Goal: Task Accomplishment & Management: Complete application form

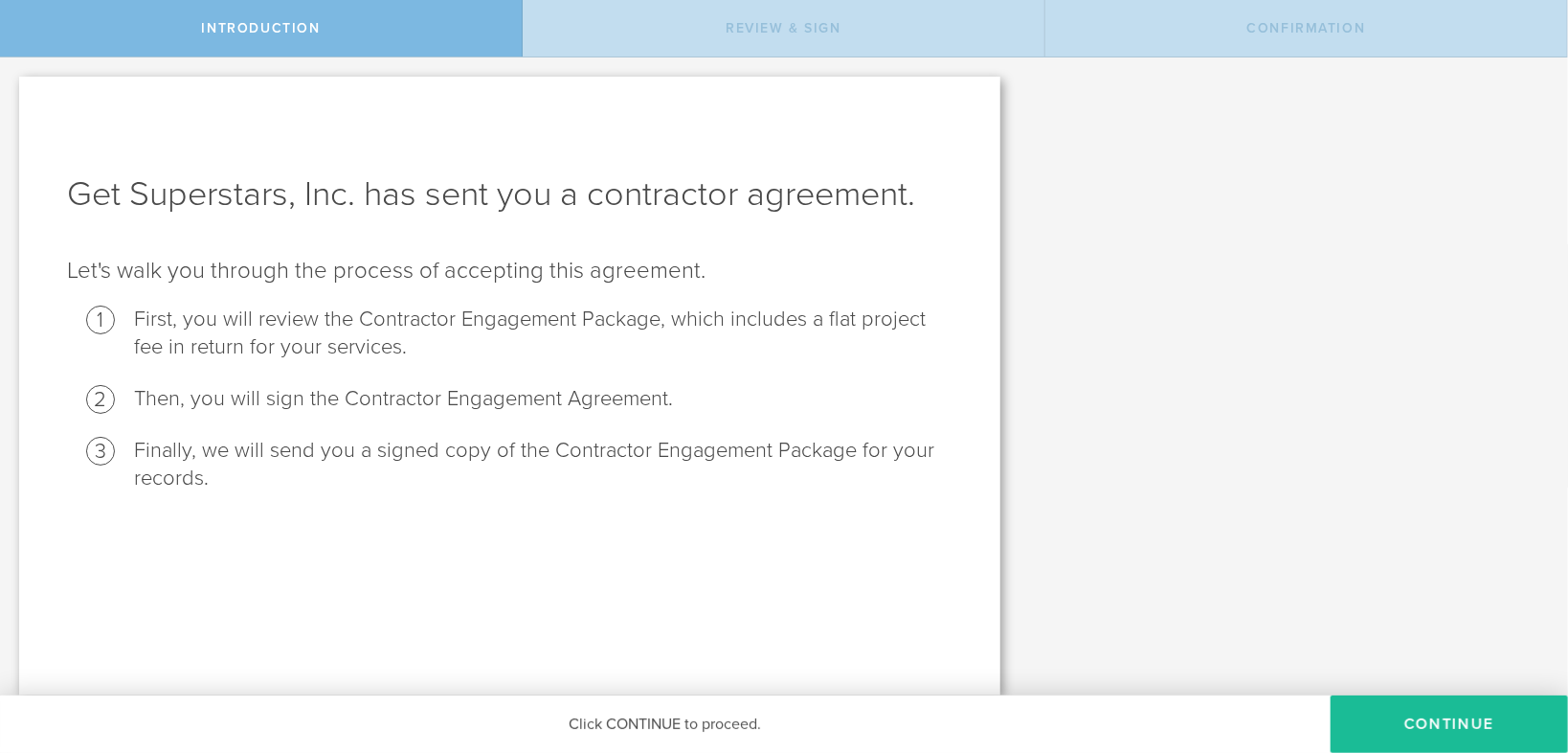
click at [191, 231] on div "Get Superstars, Inc. has sent you a contractor agreement. Let's walk you throug…" at bounding box center [509, 385] width 981 height 618
click at [1471, 738] on button "Continue" at bounding box center [1449, 724] width 238 height 57
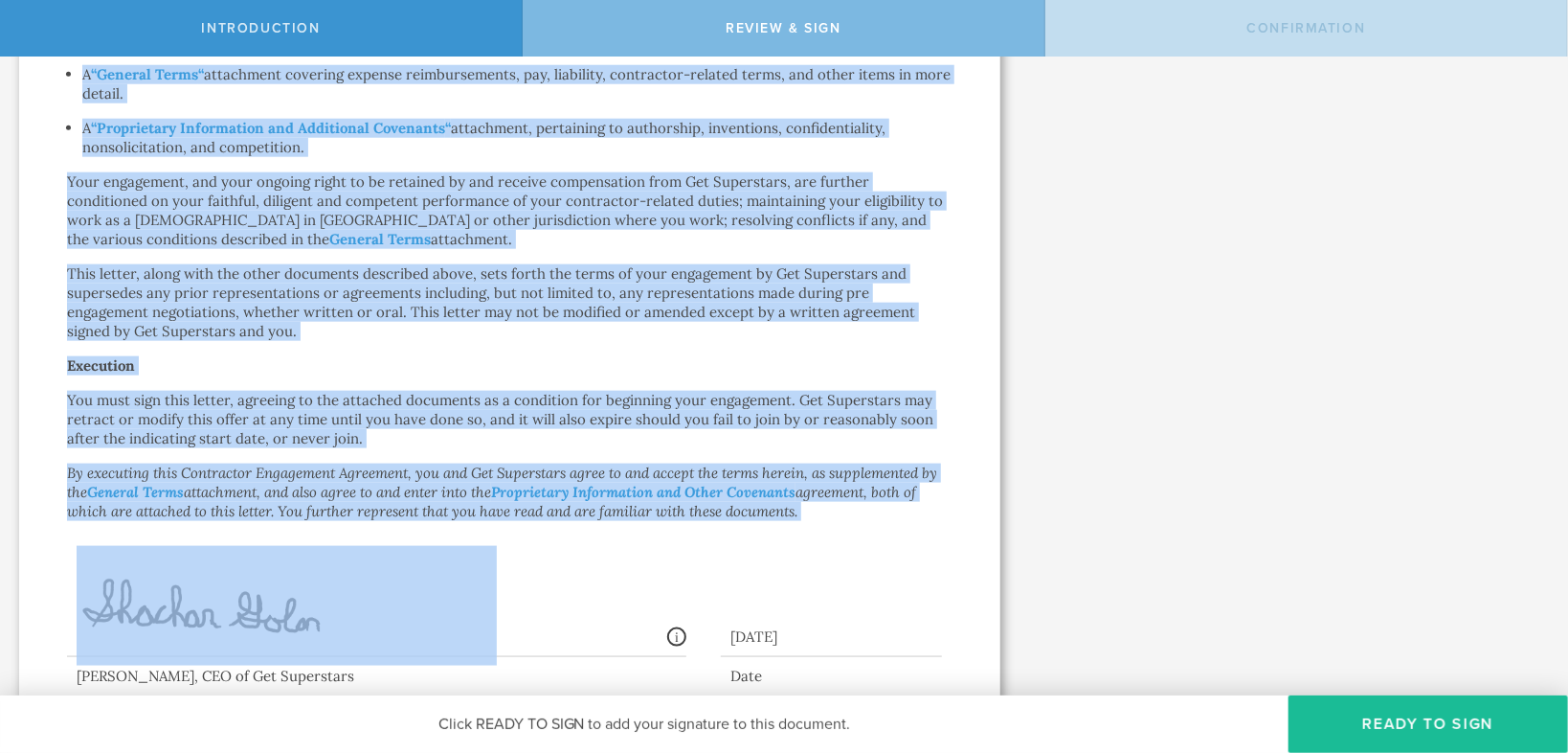
scroll to position [1181, 0]
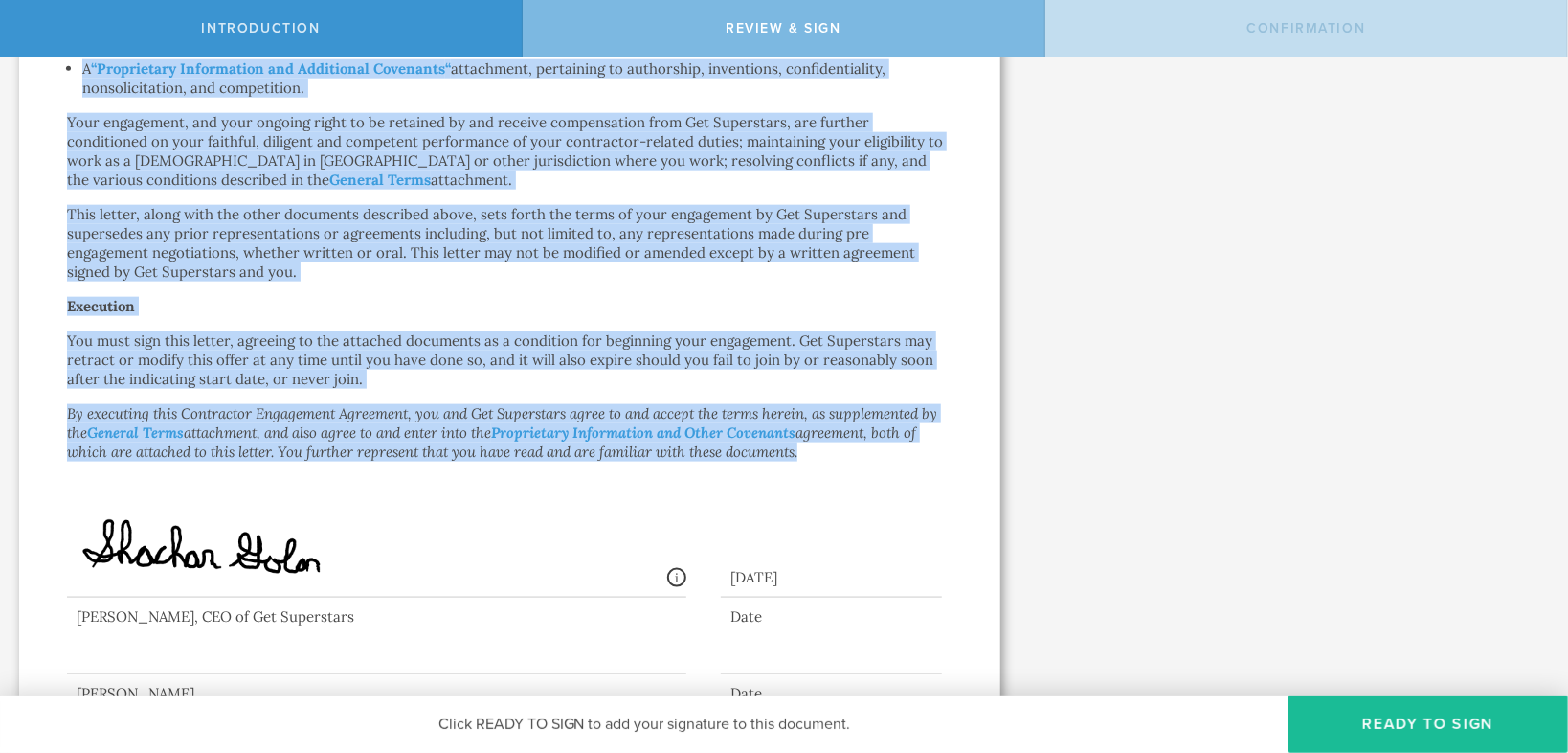
drag, startPoint x: 66, startPoint y: 266, endPoint x: 800, endPoint y: 445, distance: 755.5
copy div "Loremips Dol sita co ad elitseddoei temporinci ut Lab Etdolorema, aliquaeni ad …"
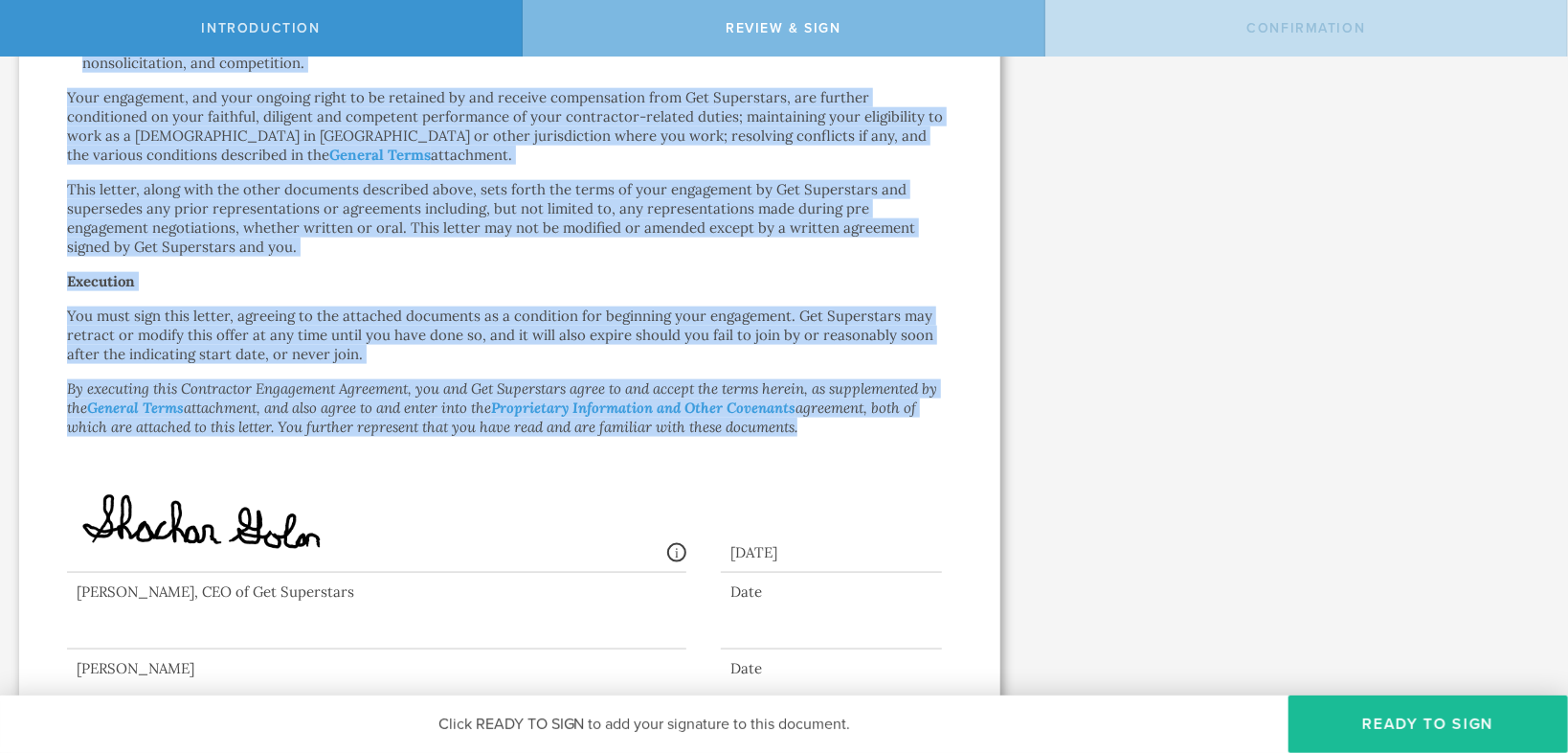
scroll to position [1257, 0]
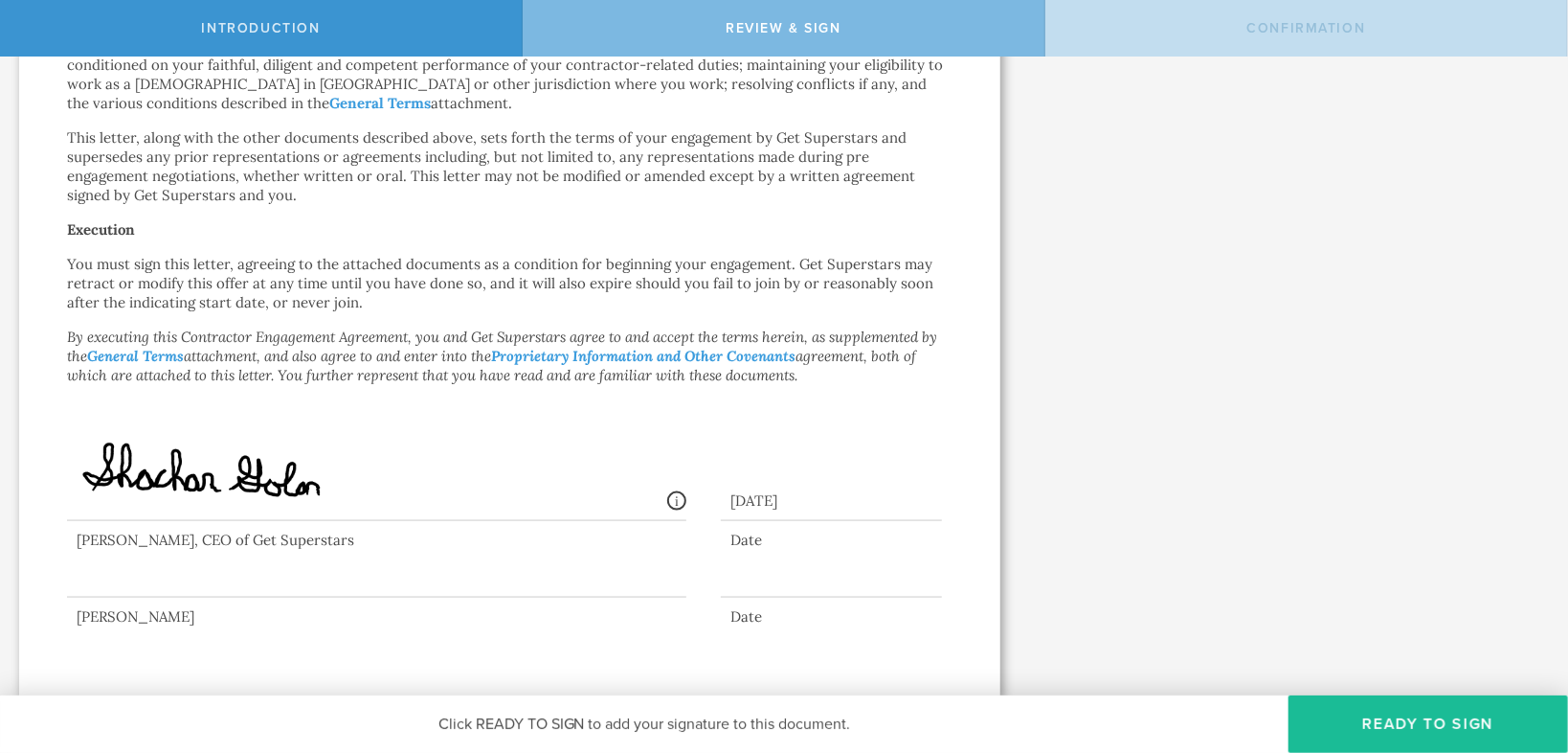
click at [1366, 741] on button "Ready to Sign" at bounding box center [1428, 724] width 280 height 57
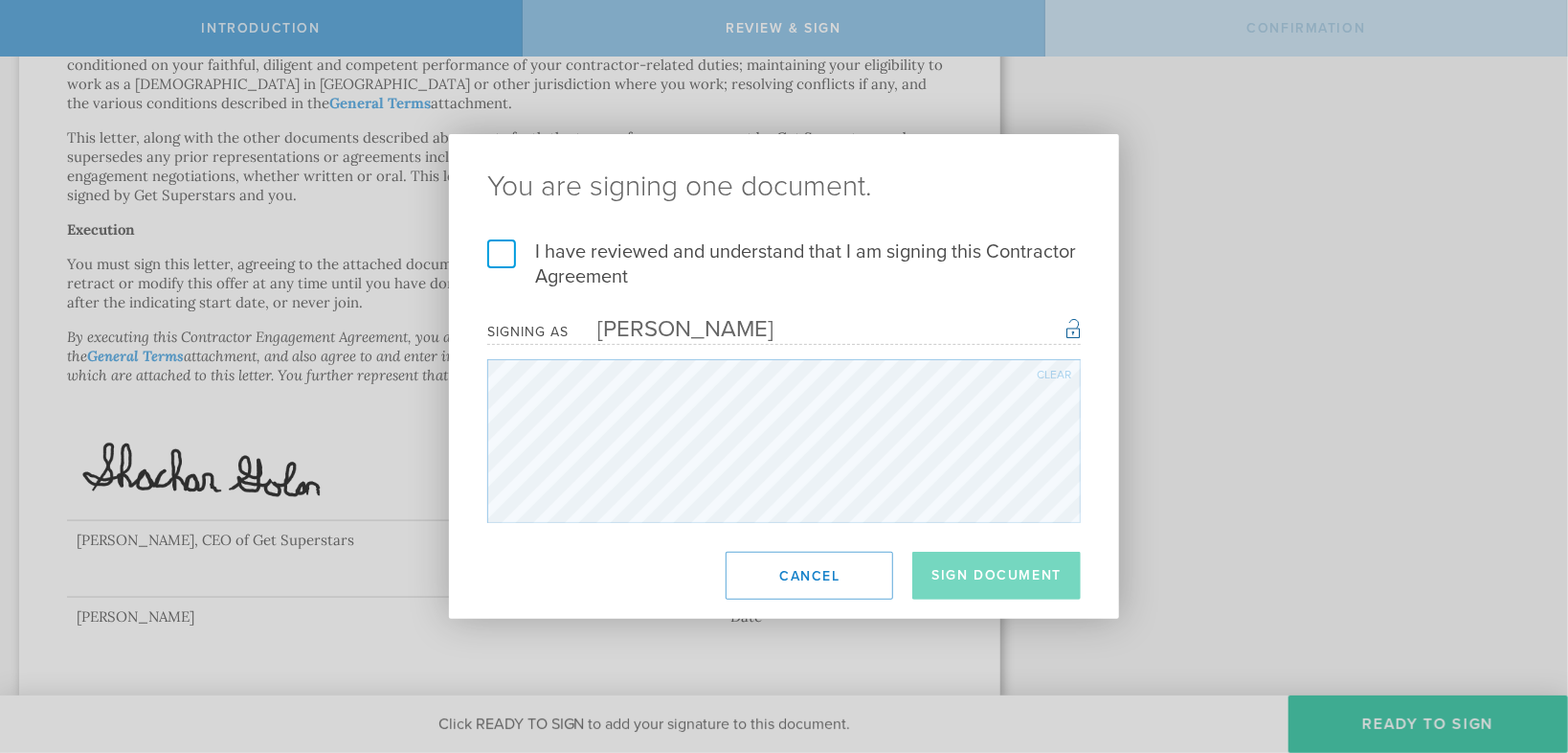
click at [1046, 369] on div "Clear" at bounding box center [1053, 375] width 34 height 12
click at [1064, 373] on div "Clear" at bounding box center [1053, 375] width 34 height 12
click at [1041, 372] on div "Clear" at bounding box center [1053, 375] width 34 height 12
click at [1049, 371] on div "Clear" at bounding box center [1053, 375] width 34 height 12
click at [1044, 373] on div "Clear" at bounding box center [1053, 375] width 34 height 12
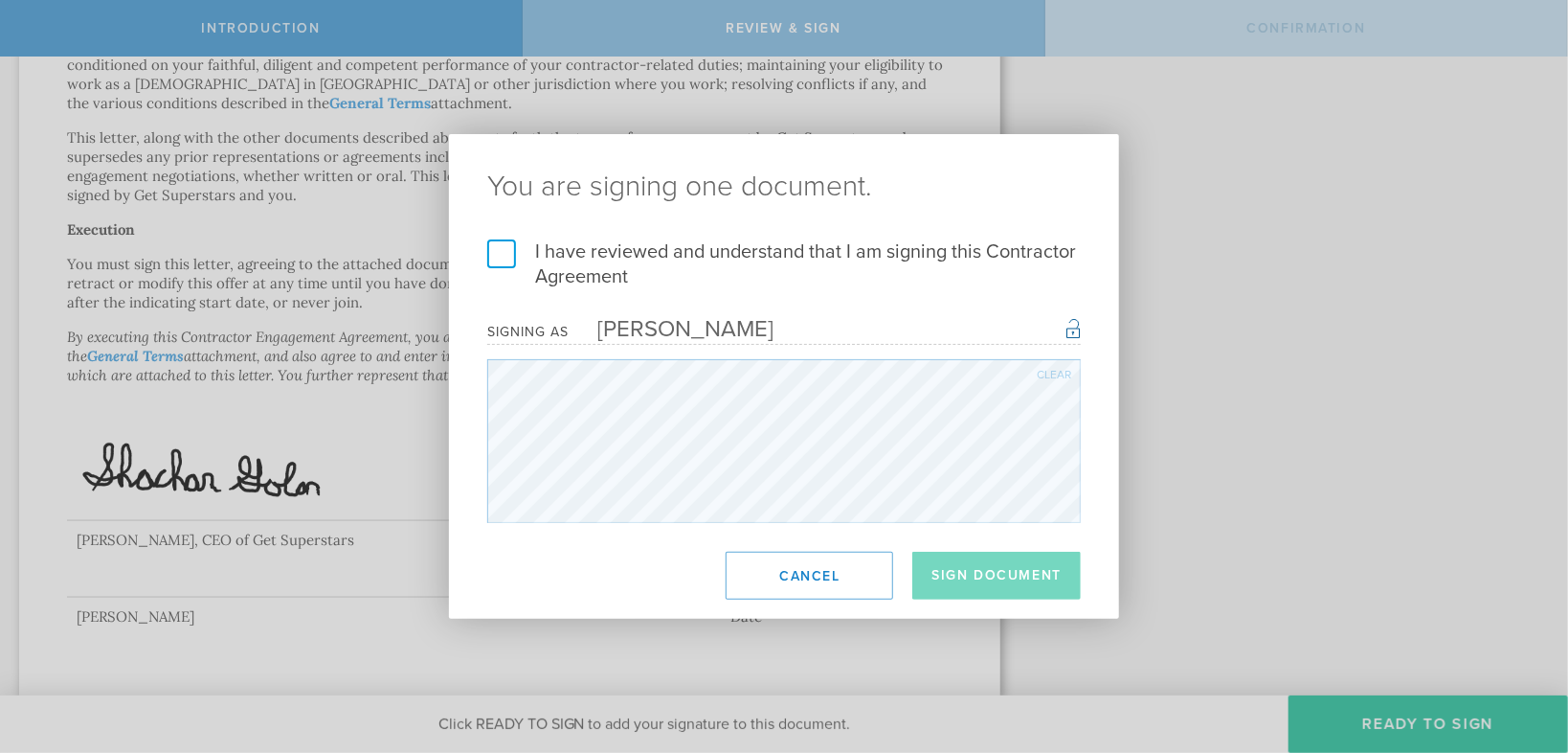
click at [506, 255] on label "I have reviewed and understand that I am signing this Contractor Agreement" at bounding box center [784, 264] width 593 height 50
click at [0, 0] on input "I have reviewed and understand that I am signing this Contractor Agreement" at bounding box center [0, 0] width 0 height 0
click at [977, 585] on button "Sign Document" at bounding box center [996, 575] width 168 height 48
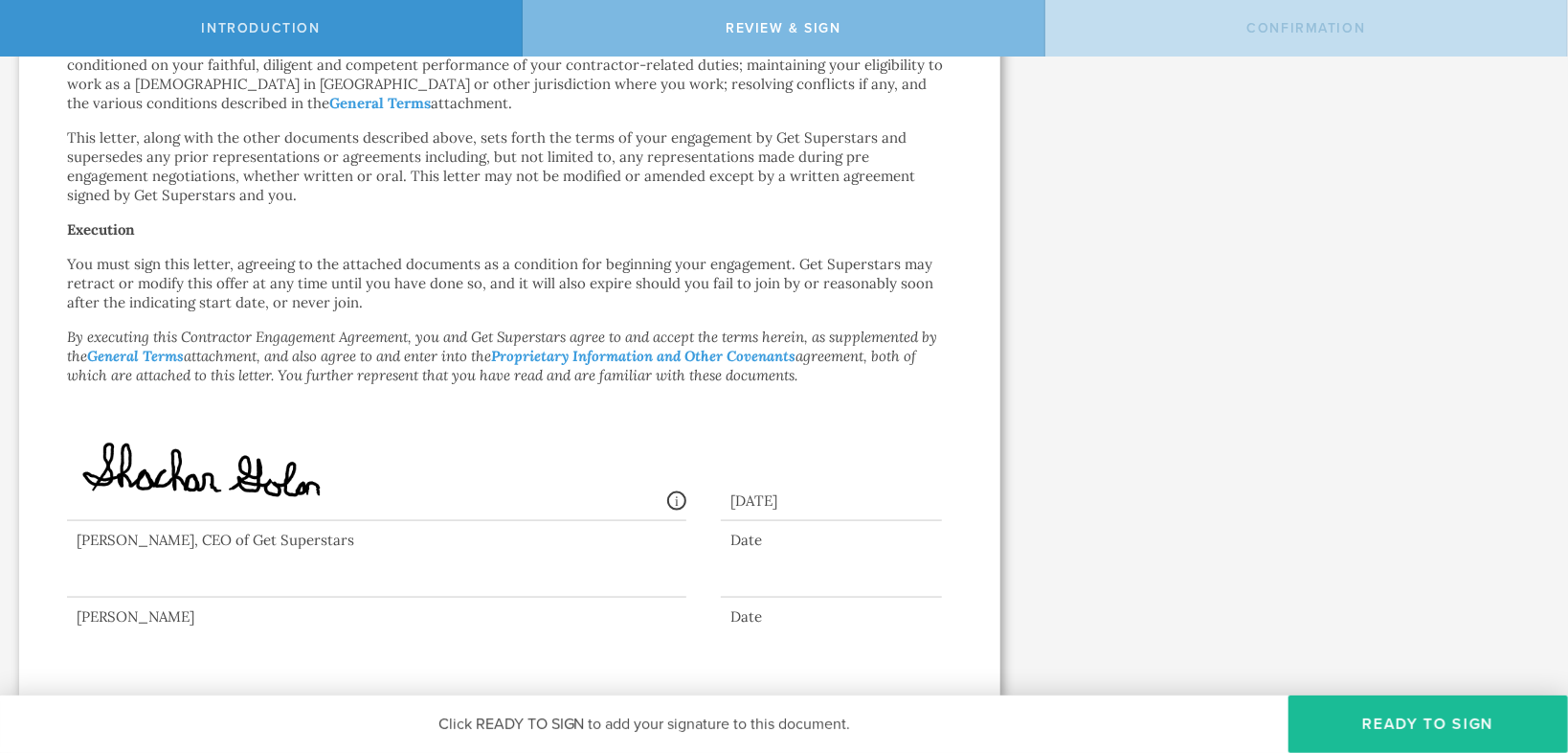
scroll to position [0, 0]
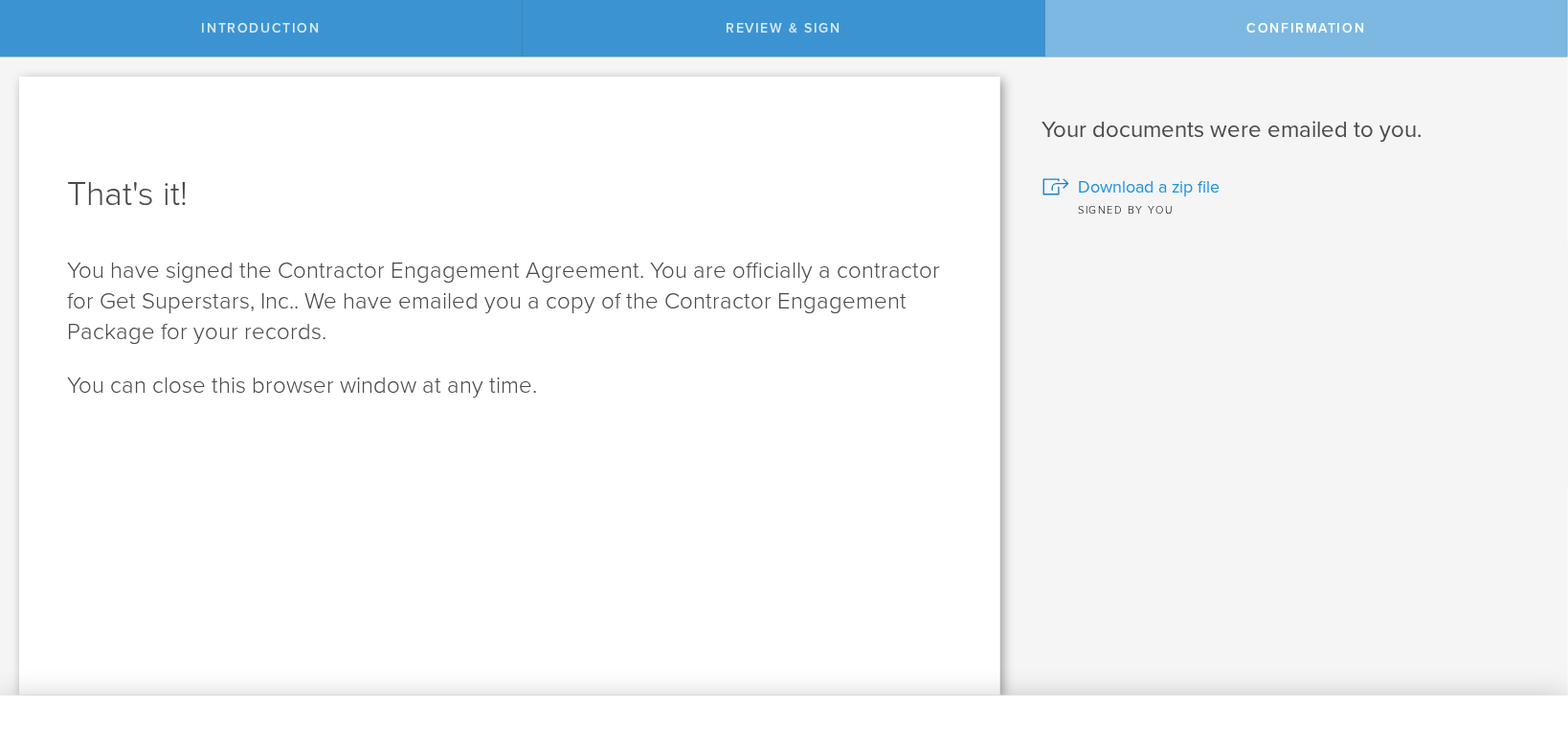
click at [1093, 181] on span "Download a zip file" at bounding box center [1149, 186] width 141 height 25
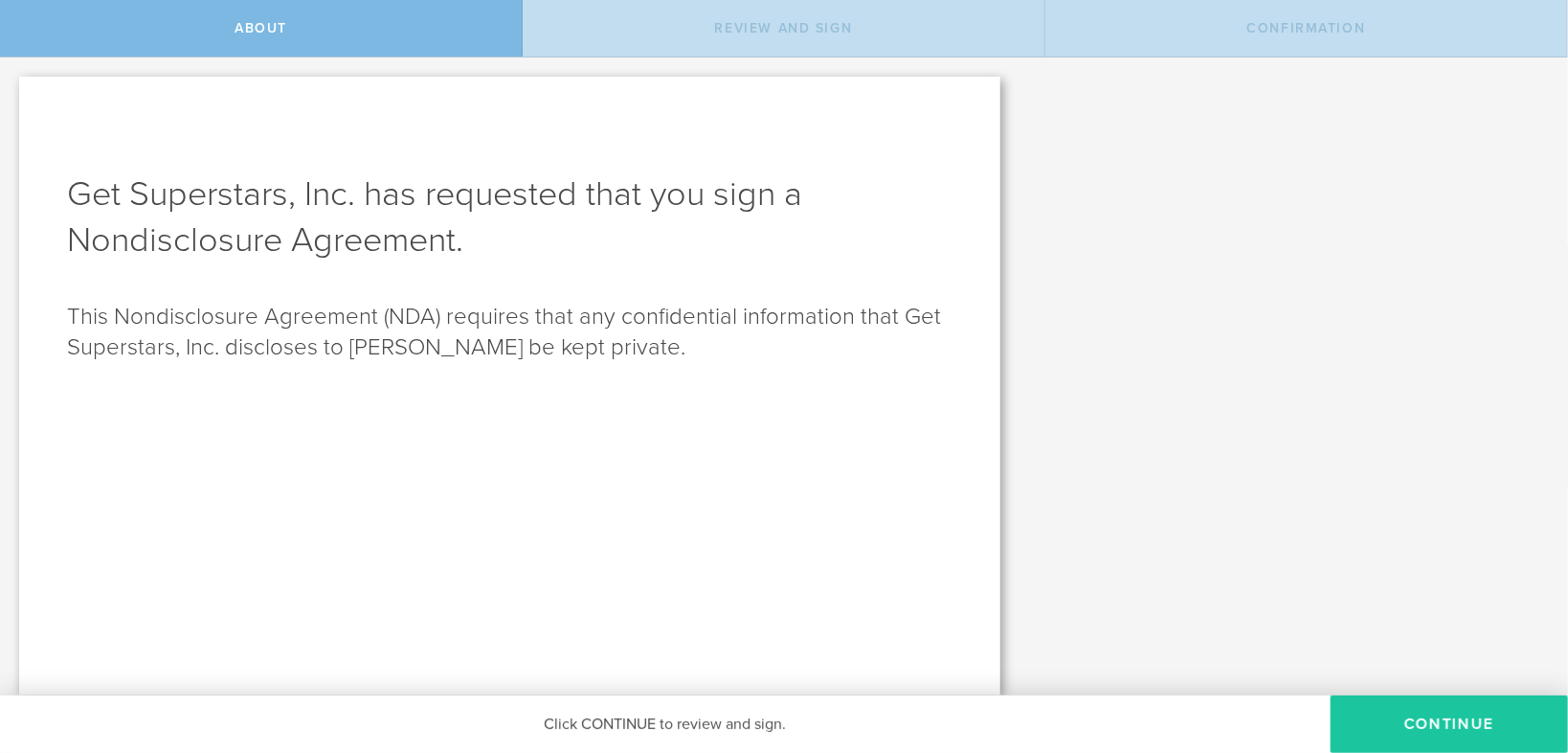
click at [1470, 717] on button "Continue" at bounding box center [1449, 724] width 238 height 57
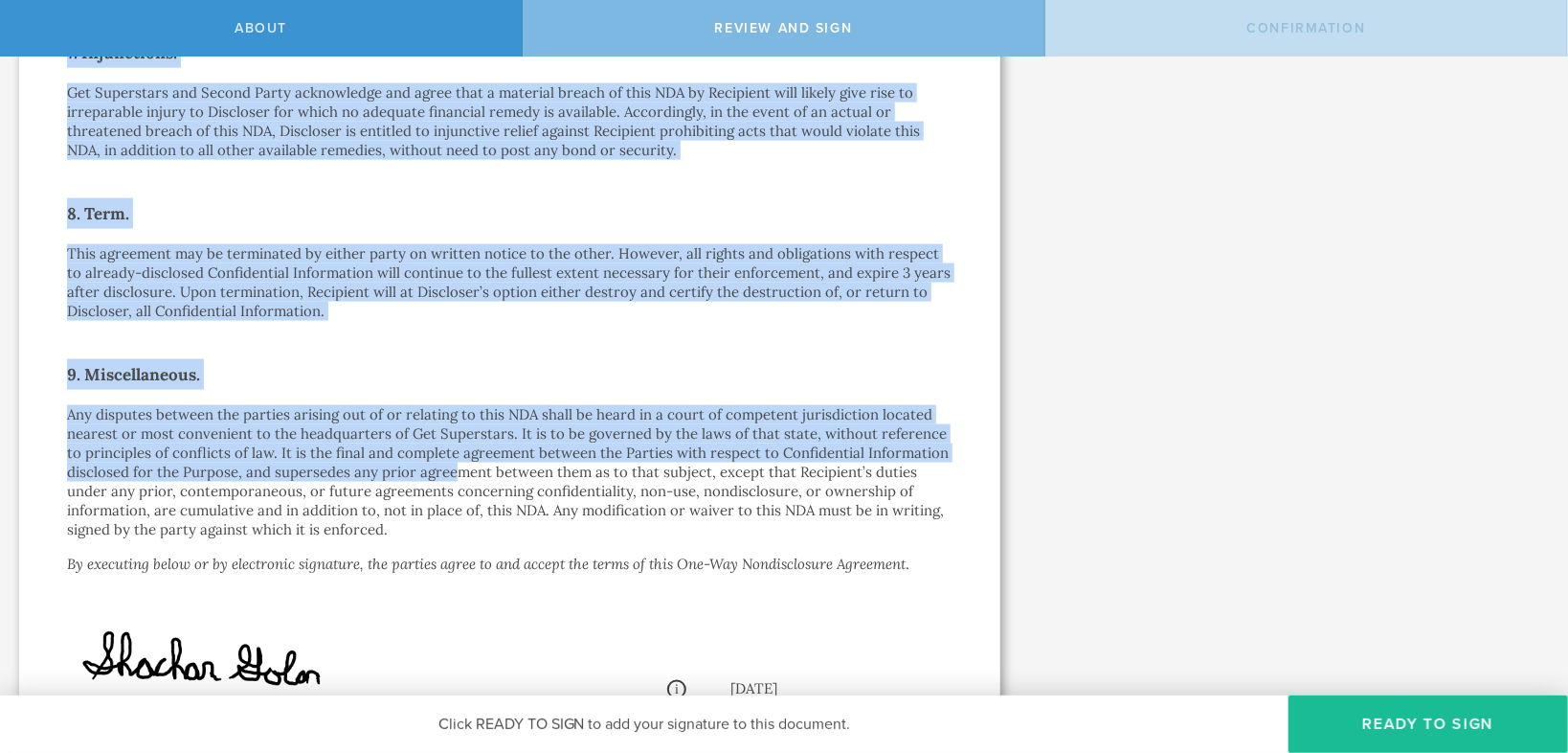
scroll to position [1379, 0]
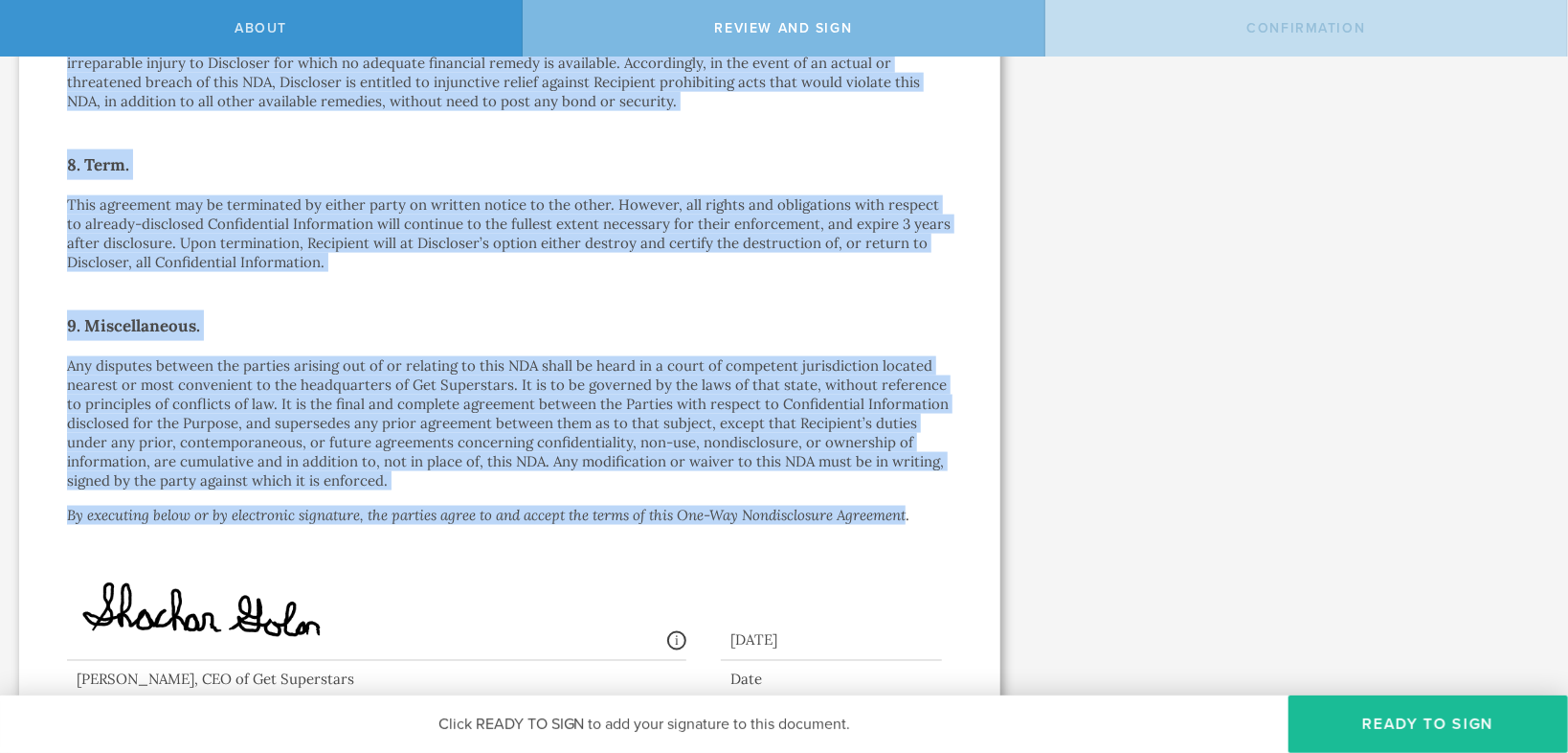
drag, startPoint x: 60, startPoint y: 213, endPoint x: 912, endPoint y: 487, distance: 895.0
copy div "Lore Ips-Dol Sitametconsec Adipiscin (elit “ SED ”) do e tempori utlaboree dolo…"
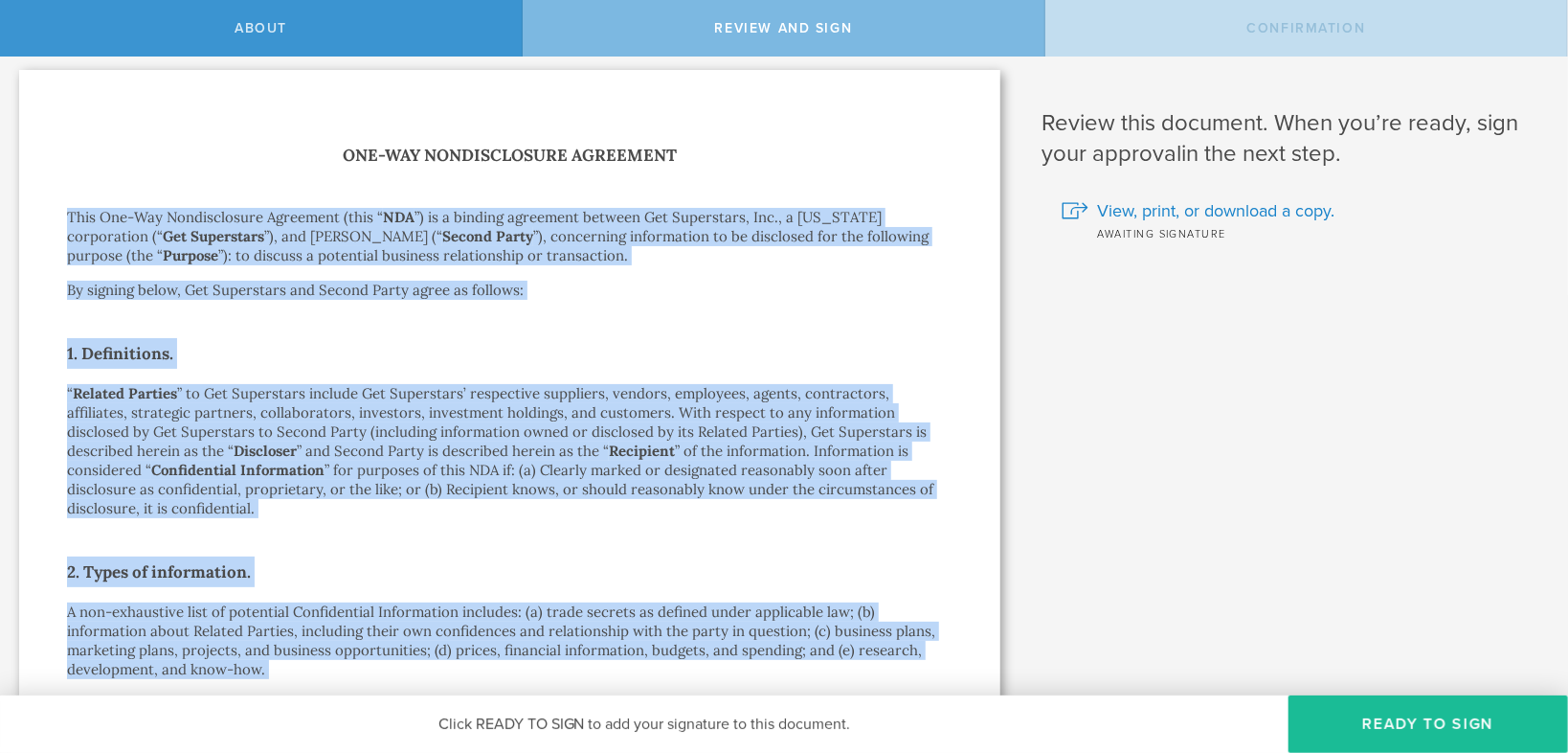
scroll to position [0, 0]
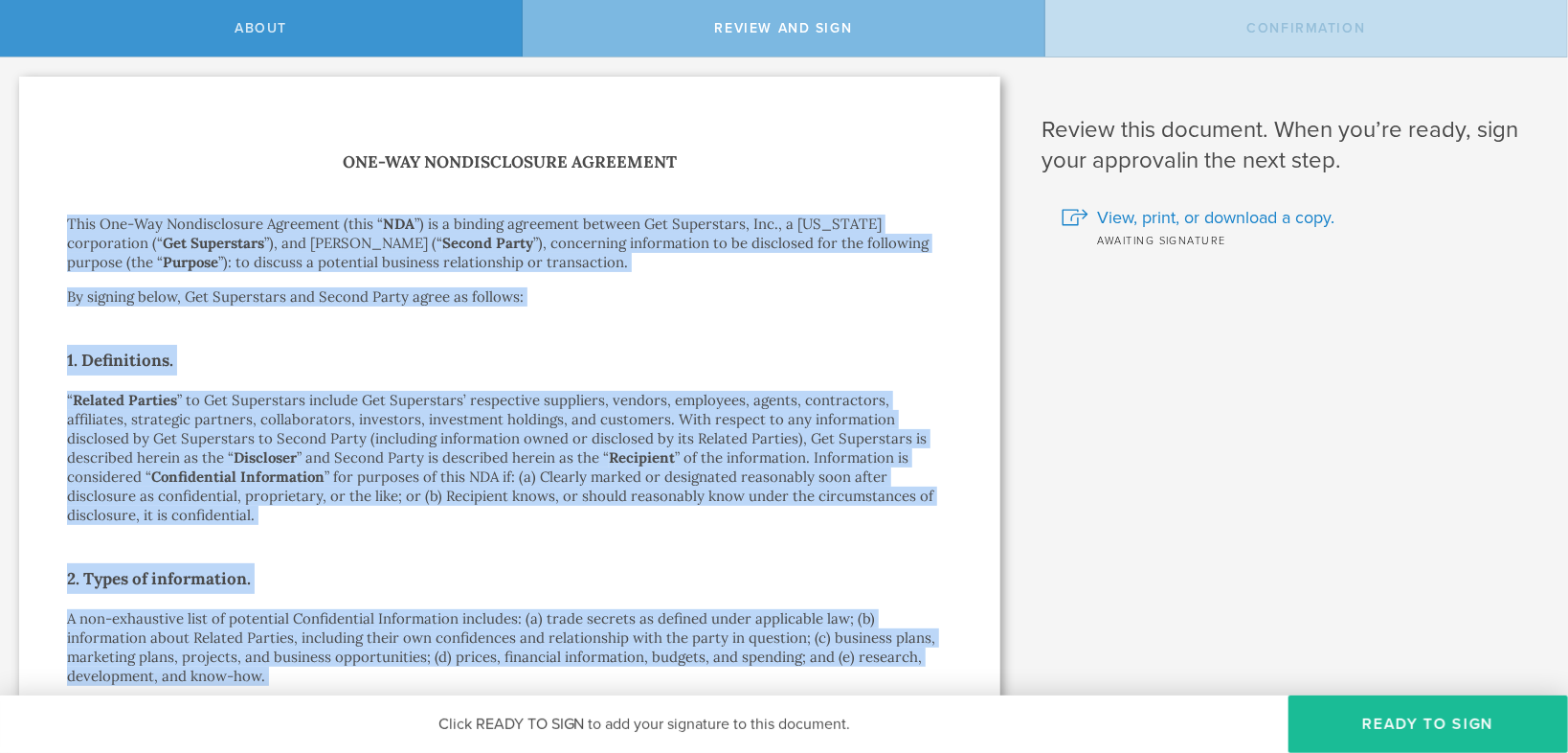
click at [740, 304] on p "By signing below, Get Superstars and Second Party agree as follows:" at bounding box center [509, 296] width 885 height 19
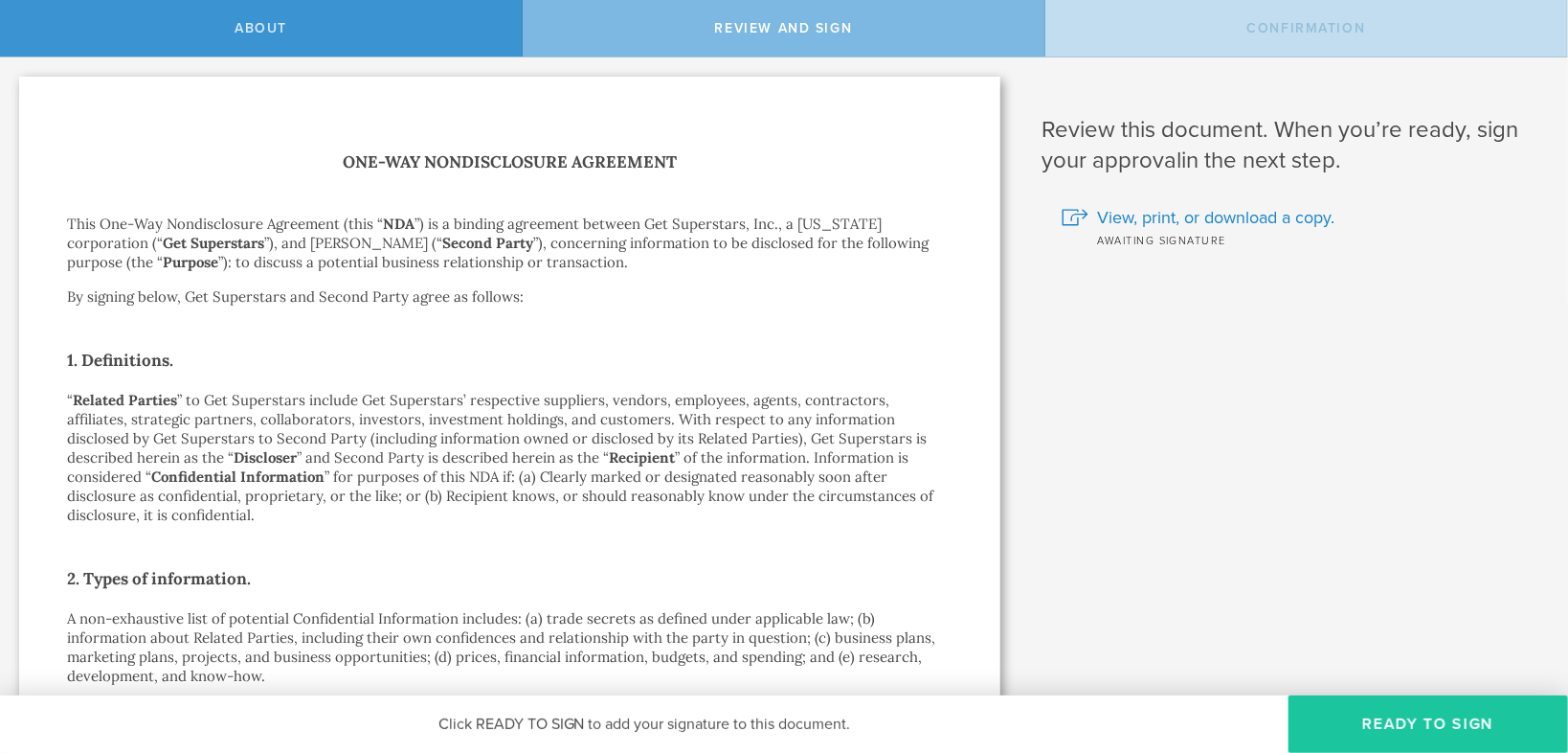
click at [1427, 715] on button "Ready to Sign" at bounding box center [1428, 724] width 280 height 57
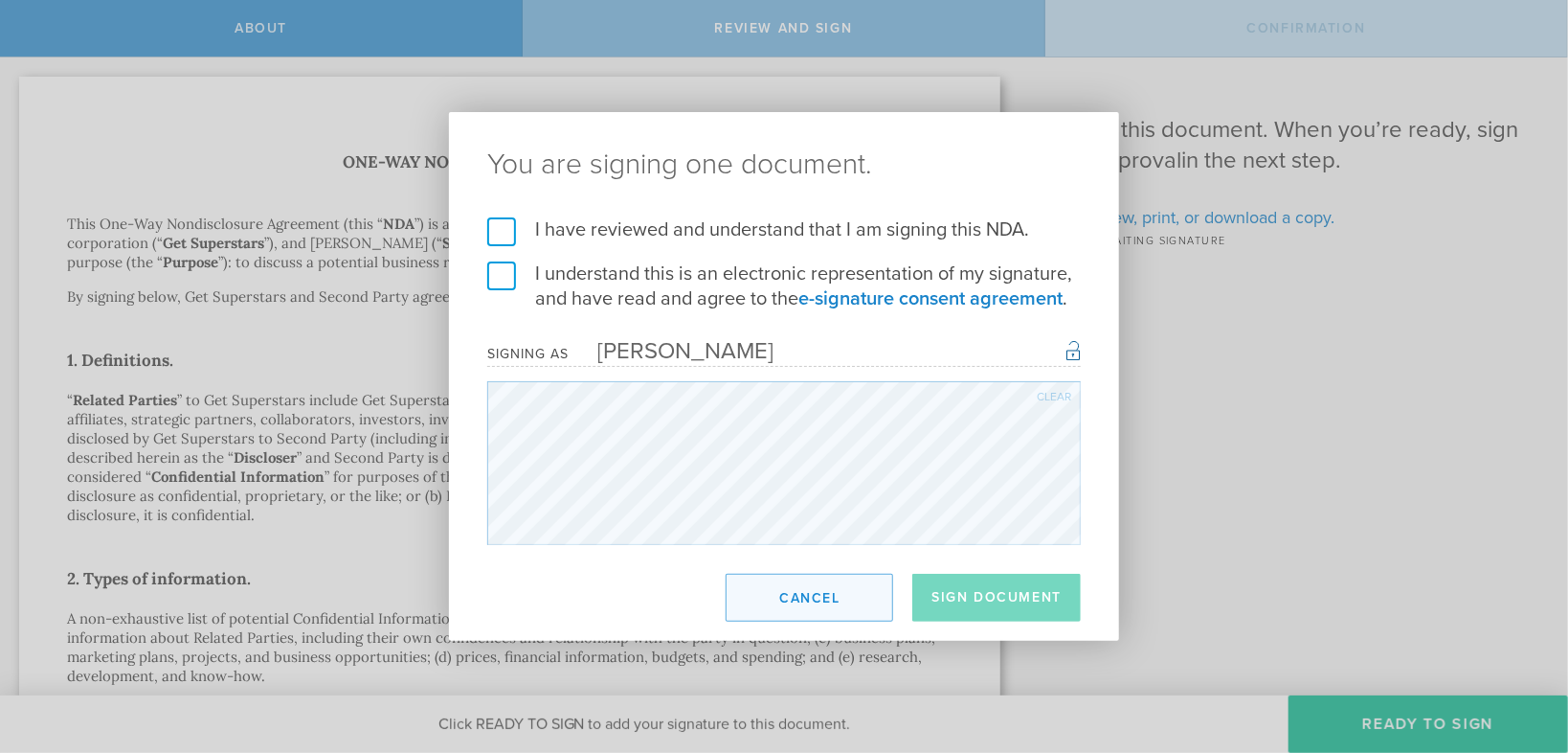
click at [786, 578] on button "Cancel" at bounding box center [810, 598] width 168 height 48
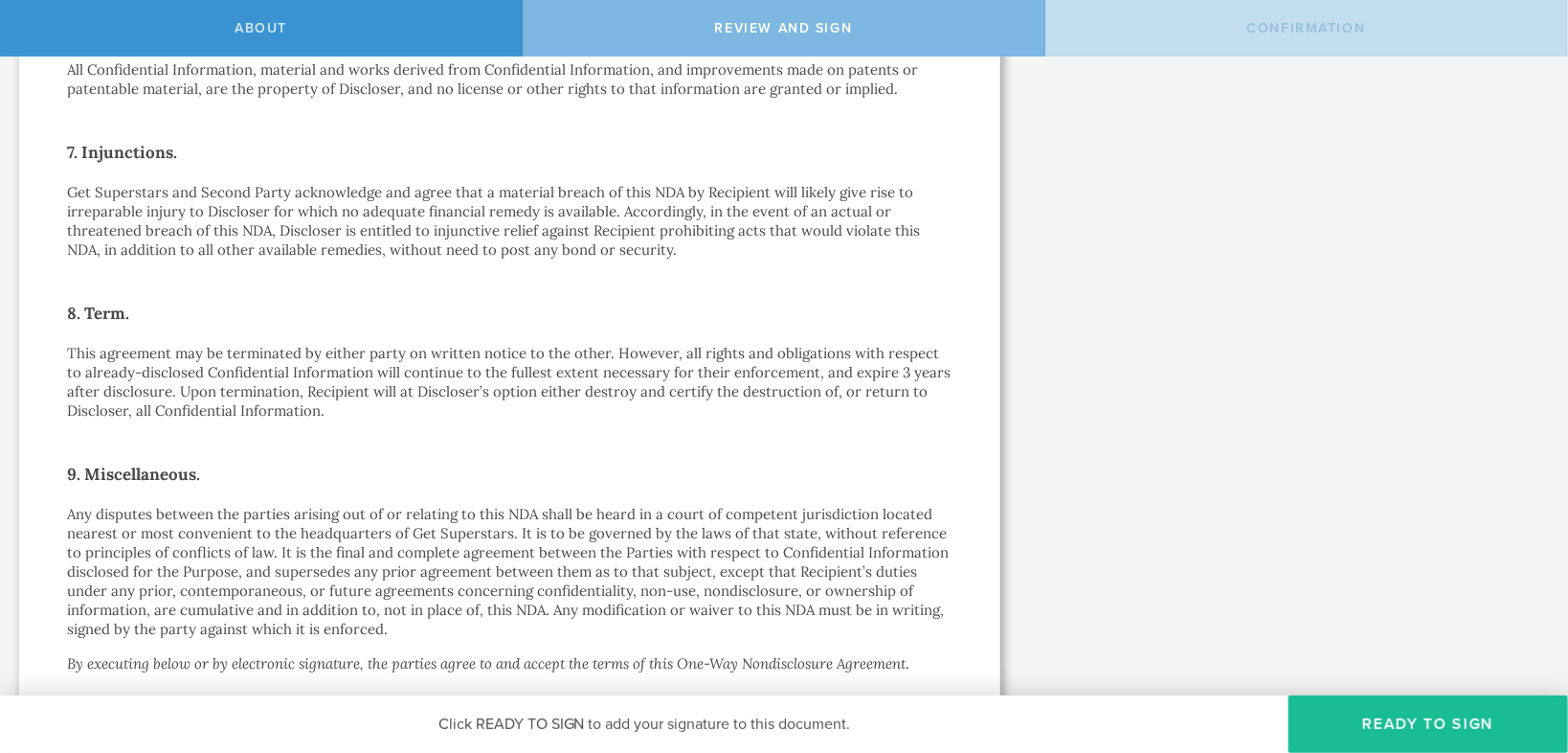
scroll to position [1500, 0]
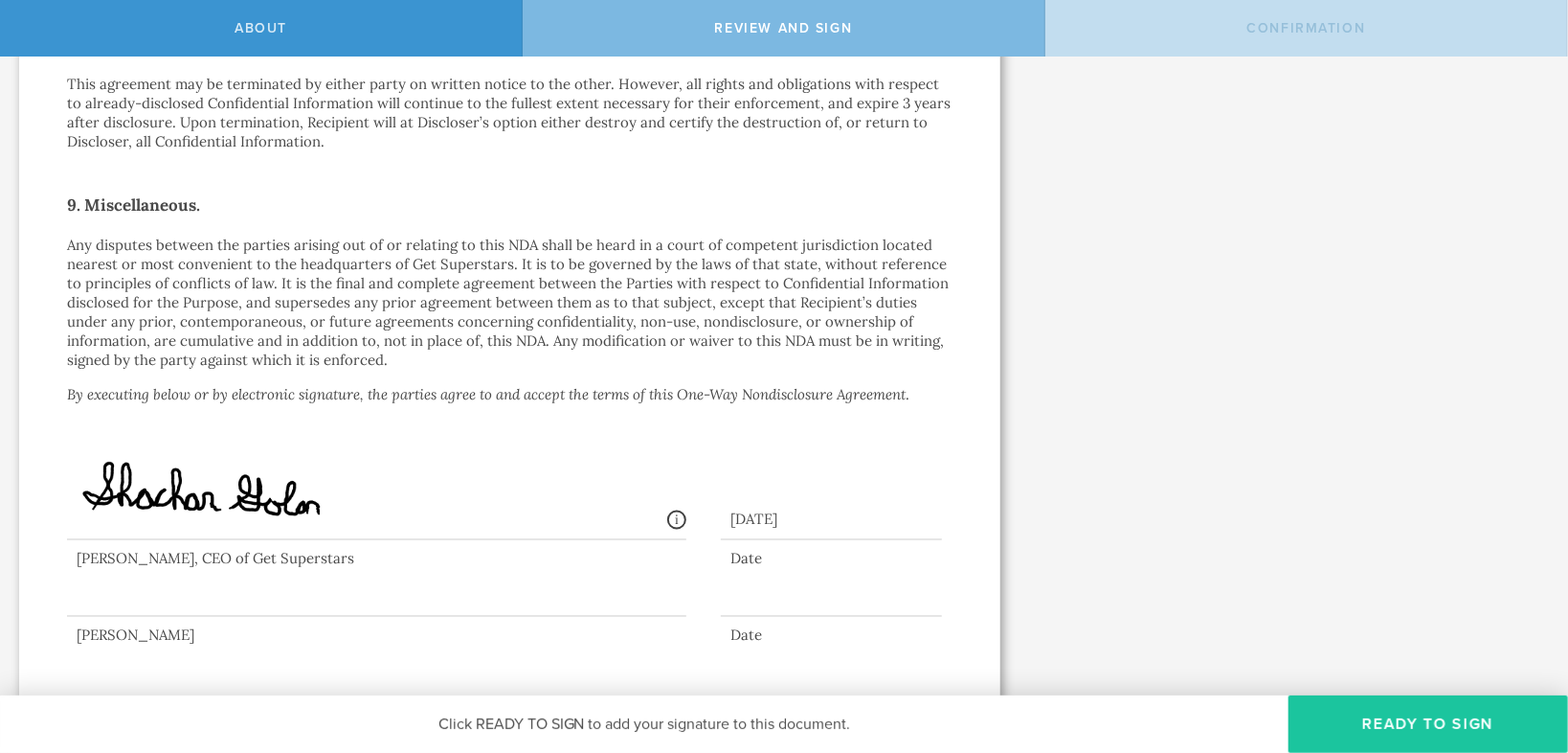
click at [1364, 736] on button "Ready to Sign" at bounding box center [1428, 724] width 280 height 57
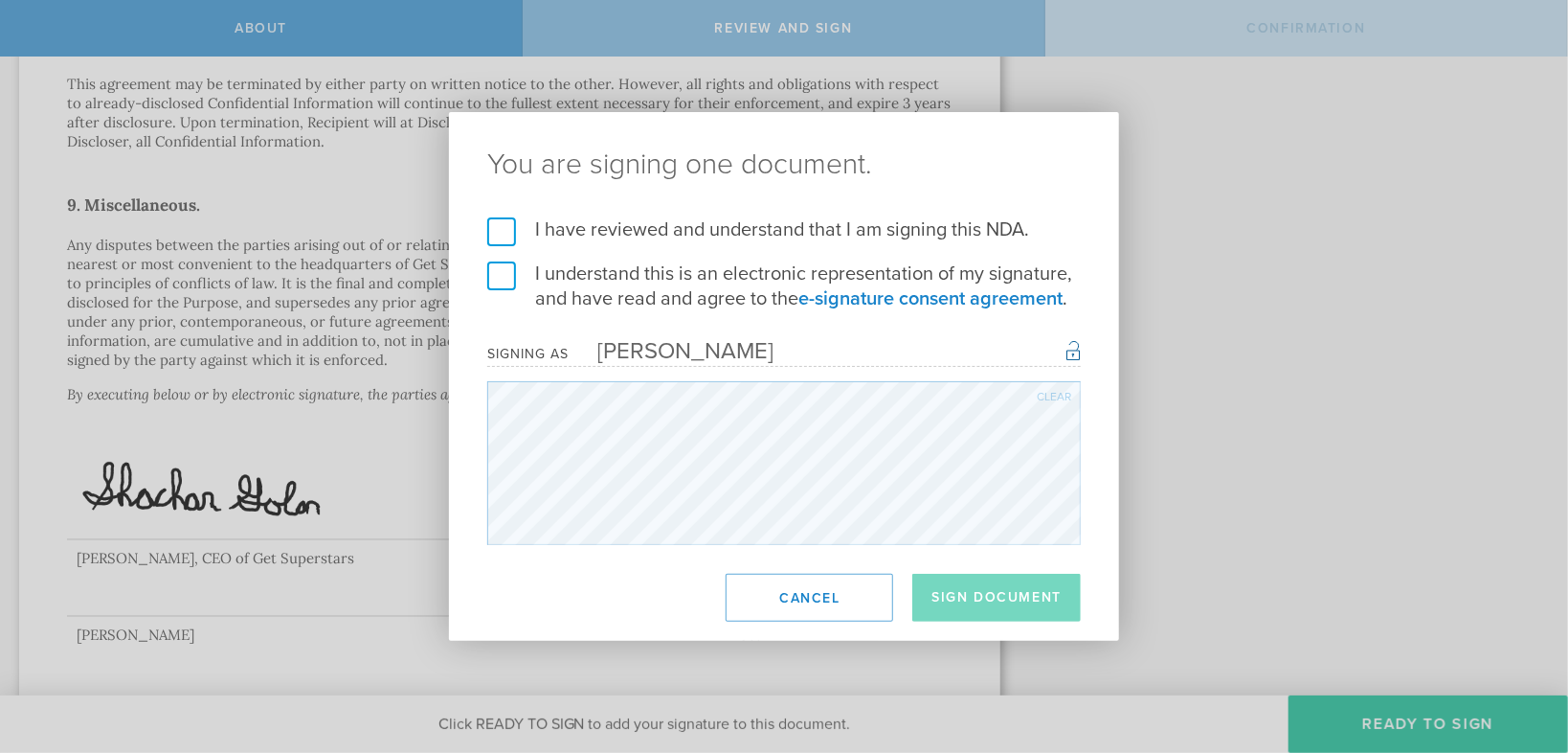
click at [501, 234] on label "I have reviewed and understand that I am signing this NDA." at bounding box center [784, 229] width 593 height 25
click at [0, 0] on input "I have reviewed and understand that I am signing this NDA." at bounding box center [0, 0] width 0 height 0
click at [504, 275] on label "I understand this is an electronic representation of my signature, and have rea…" at bounding box center [784, 286] width 593 height 50
click at [0, 0] on input "I understand this is an electronic representation of my signature, and have rea…" at bounding box center [0, 0] width 0 height 0
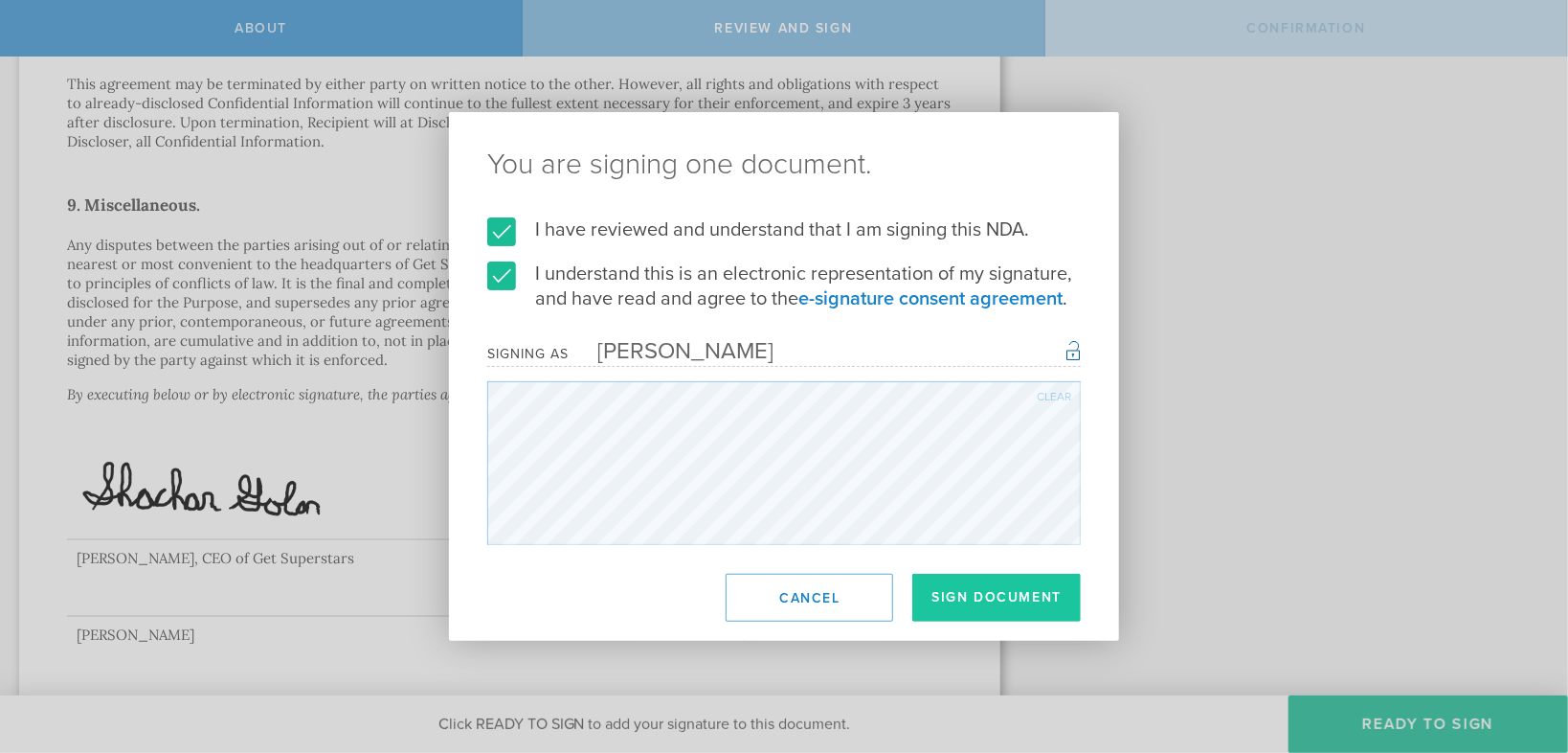
click at [972, 583] on button "Sign Document" at bounding box center [996, 598] width 168 height 48
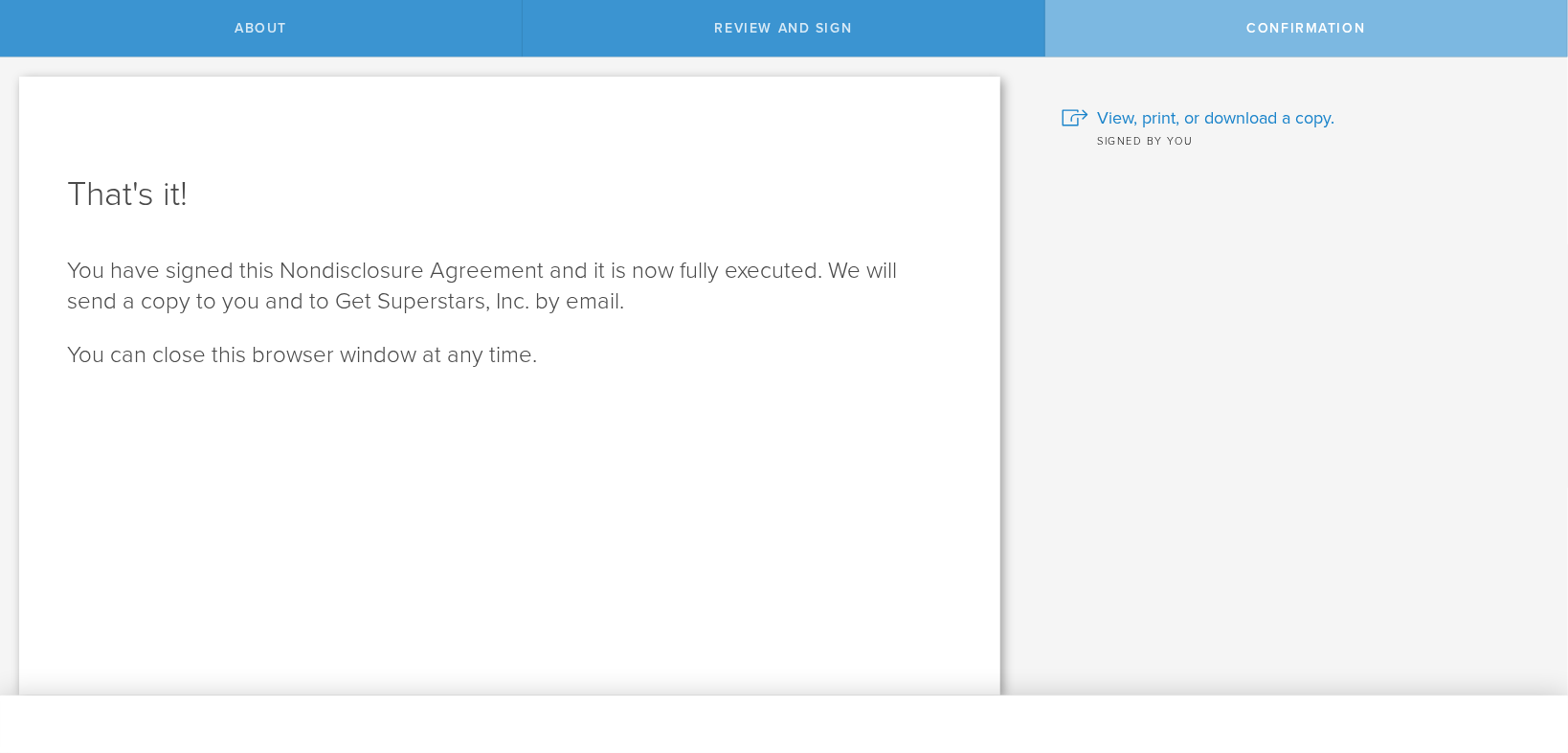
scroll to position [0, 0]
click at [1160, 120] on span "View, print, or download a copy." at bounding box center [1217, 117] width 238 height 25
